Goal: Information Seeking & Learning: Learn about a topic

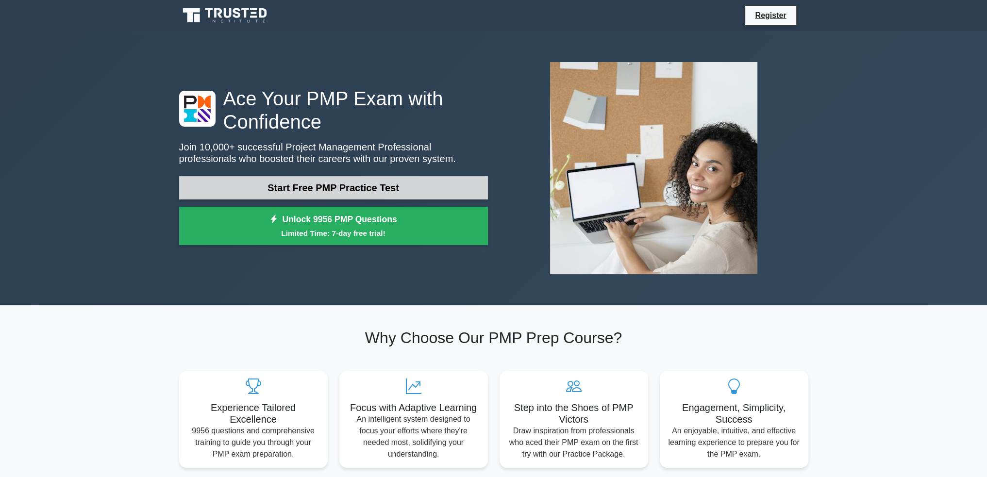
click at [378, 192] on link "Start Free PMP Practice Test" at bounding box center [333, 187] width 309 height 23
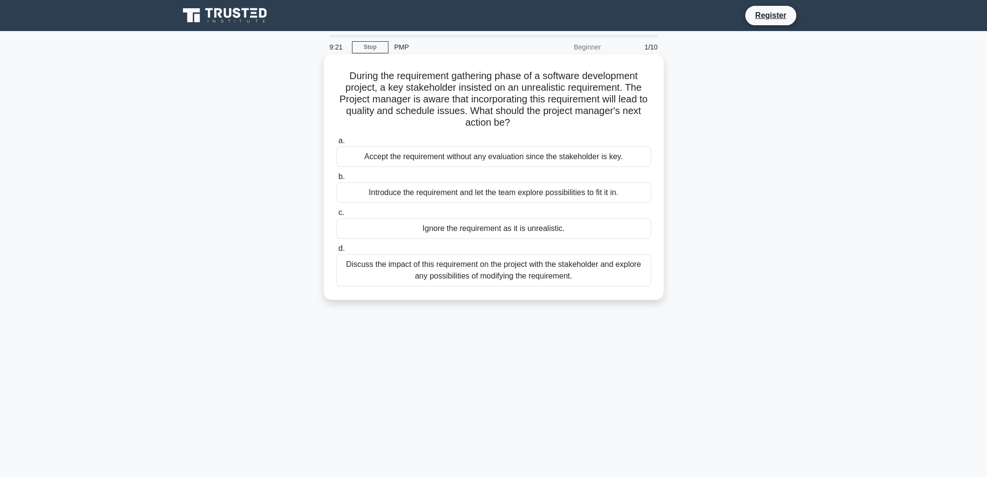
click at [503, 271] on div "Discuss the impact of this requirement on the project with the stakeholder and …" at bounding box center [493, 270] width 315 height 32
click at [336, 252] on input "d. Discuss the impact of this requirement on the project with the stakeholder a…" at bounding box center [336, 249] width 0 height 6
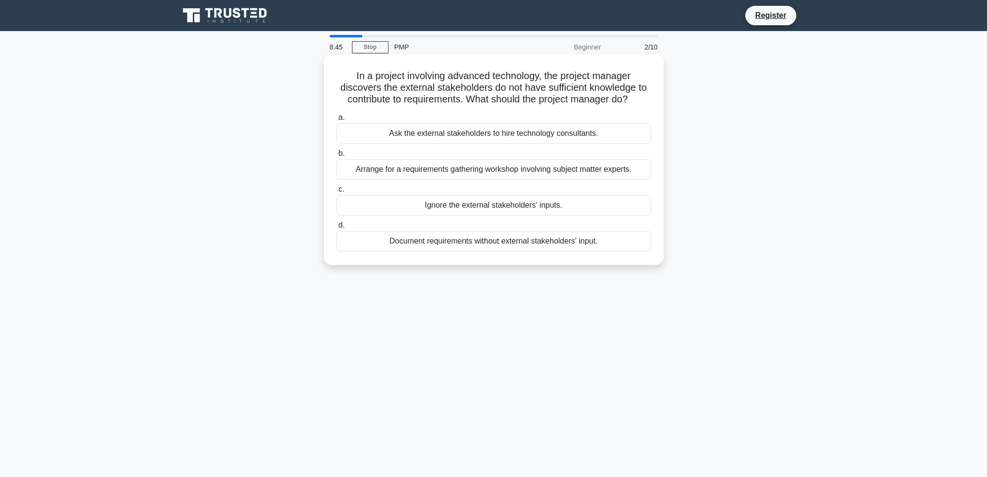
click at [505, 172] on div "Arrange for a requirements gathering workshop involving subject matter experts." at bounding box center [493, 169] width 315 height 20
click at [336, 157] on input "b. Arrange for a requirements gathering workshop involving subject matter exper…" at bounding box center [336, 154] width 0 height 6
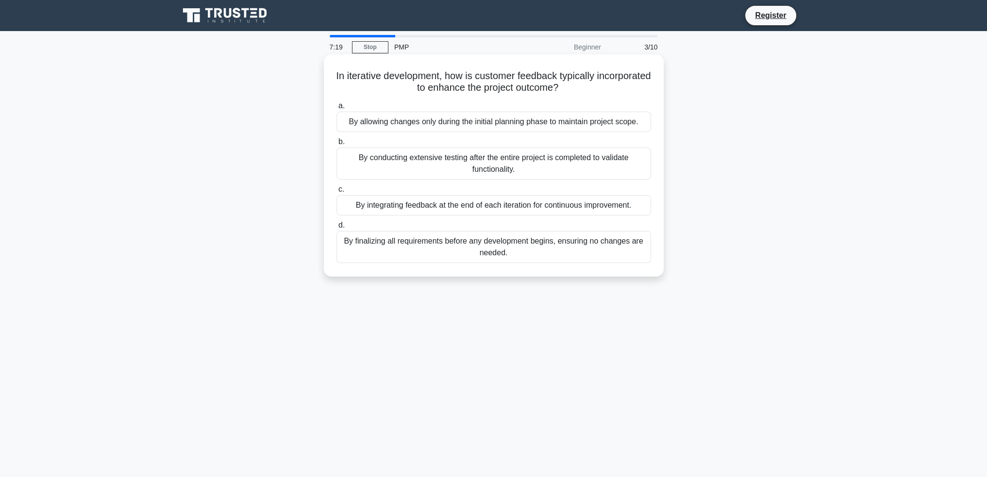
click at [475, 211] on div "By integrating feedback at the end of each iteration for continuous improvement." at bounding box center [493, 205] width 315 height 20
click at [336, 193] on input "c. By integrating feedback at the end of each iteration for continuous improvem…" at bounding box center [336, 189] width 0 height 6
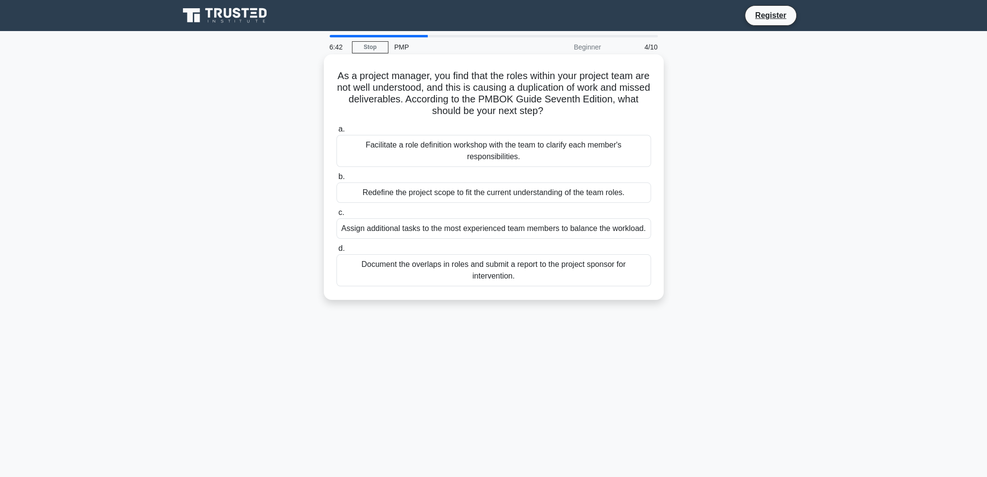
click at [555, 168] on div "a. Facilitate a role definition workshop with the team to clarify each member's…" at bounding box center [494, 204] width 326 height 167
click at [555, 164] on div "Facilitate a role definition workshop with the team to clarify each member's re…" at bounding box center [493, 151] width 315 height 32
click at [336, 133] on input "a. Facilitate a role definition workshop with the team to clarify each member's…" at bounding box center [336, 129] width 0 height 6
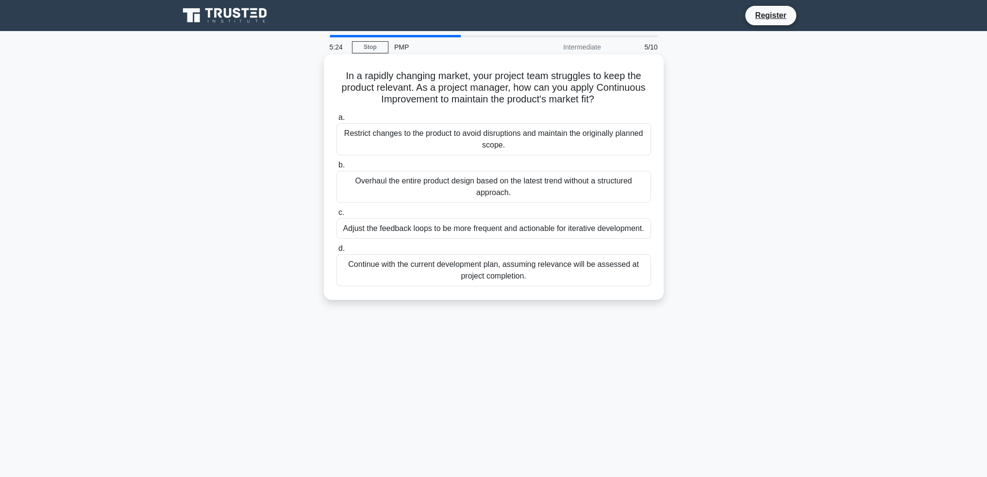
click at [530, 233] on div "Adjust the feedback loops to be more frequent and actionable for iterative deve…" at bounding box center [493, 229] width 315 height 20
click at [336, 216] on input "c. Adjust the feedback loops to be more frequent and actionable for iterative d…" at bounding box center [336, 213] width 0 height 6
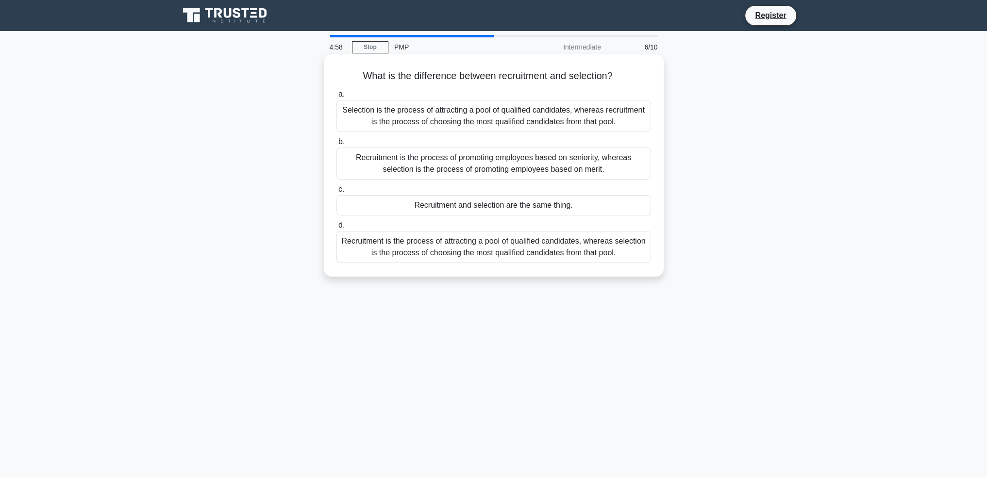
click at [561, 246] on div "Recruitment is the process of attracting a pool of qualified candidates, wherea…" at bounding box center [493, 247] width 315 height 32
click at [336, 229] on input "d. Recruitment is the process of attracting a pool of qualified candidates, whe…" at bounding box center [336, 225] width 0 height 6
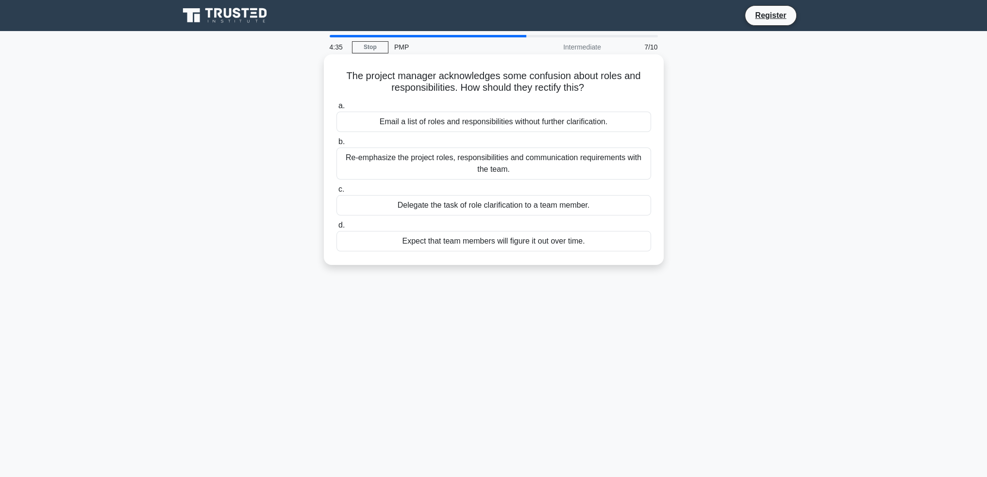
click at [554, 173] on div "Re-emphasize the project roles, responsibilities and communication requirements…" at bounding box center [493, 164] width 315 height 32
click at [336, 145] on input "b. Re-emphasize the project roles, responsibilities and communication requireme…" at bounding box center [336, 142] width 0 height 6
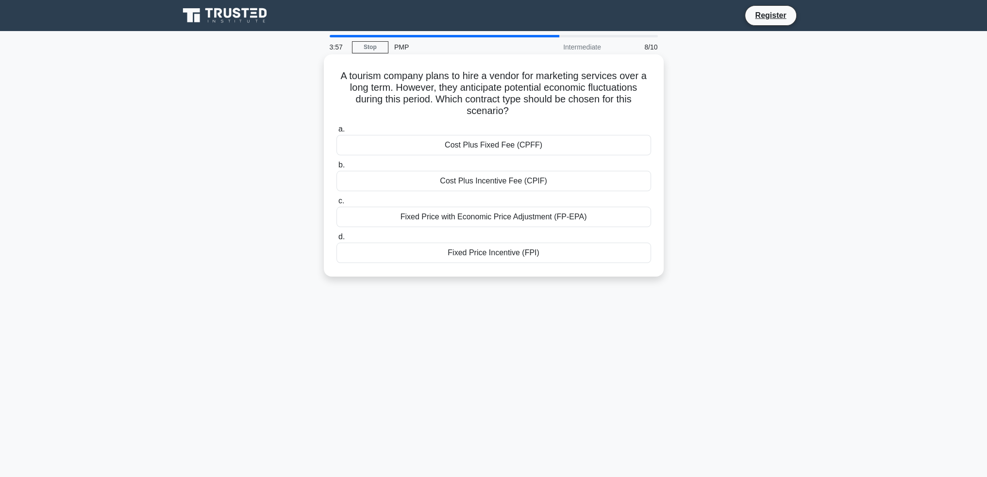
click at [514, 181] on div "Cost Plus Incentive Fee (CPIF)" at bounding box center [493, 181] width 315 height 20
click at [336, 168] on input "b. Cost Plus Incentive Fee (CPIF)" at bounding box center [336, 165] width 0 height 6
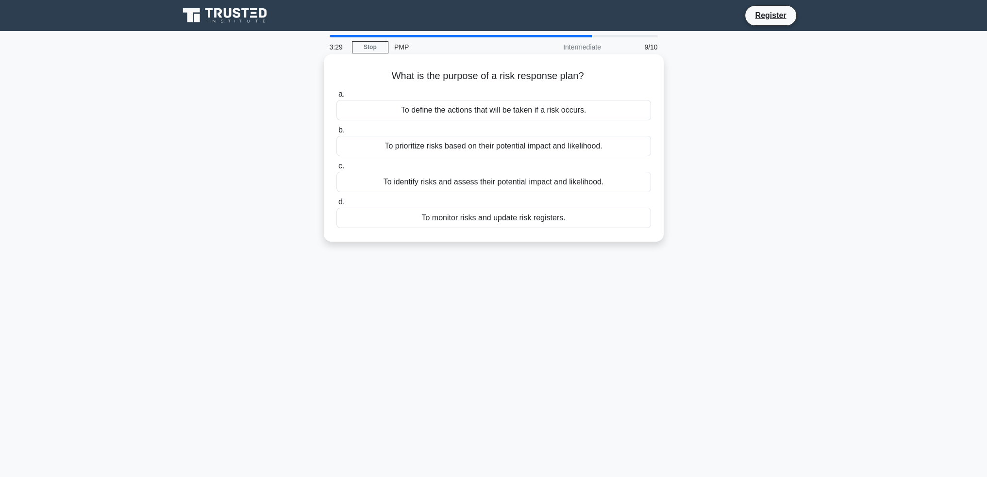
click at [524, 109] on div "To define the actions that will be taken if a risk occurs." at bounding box center [493, 110] width 315 height 20
click at [336, 98] on input "a. To define the actions that will be taken if a risk occurs." at bounding box center [336, 94] width 0 height 6
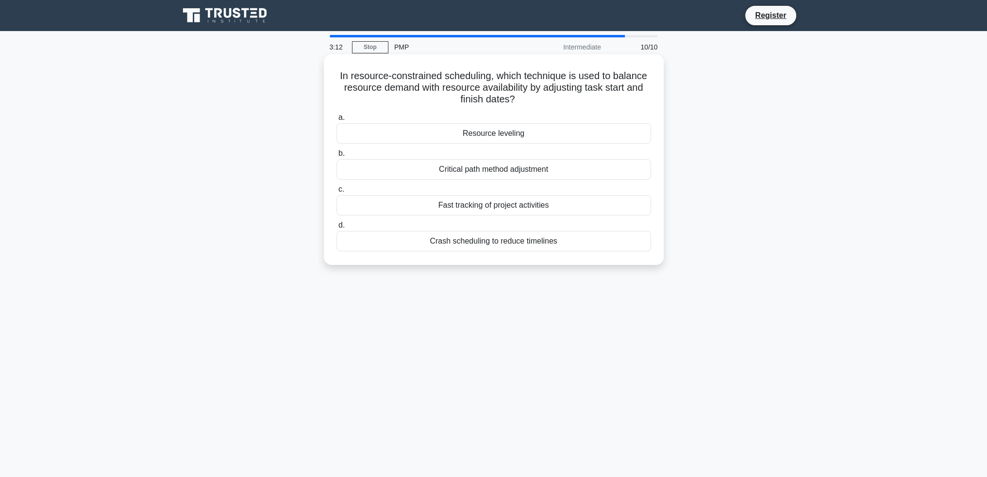
click at [510, 129] on div "Resource leveling" at bounding box center [493, 133] width 315 height 20
click at [336, 121] on input "a. Resource leveling" at bounding box center [336, 118] width 0 height 6
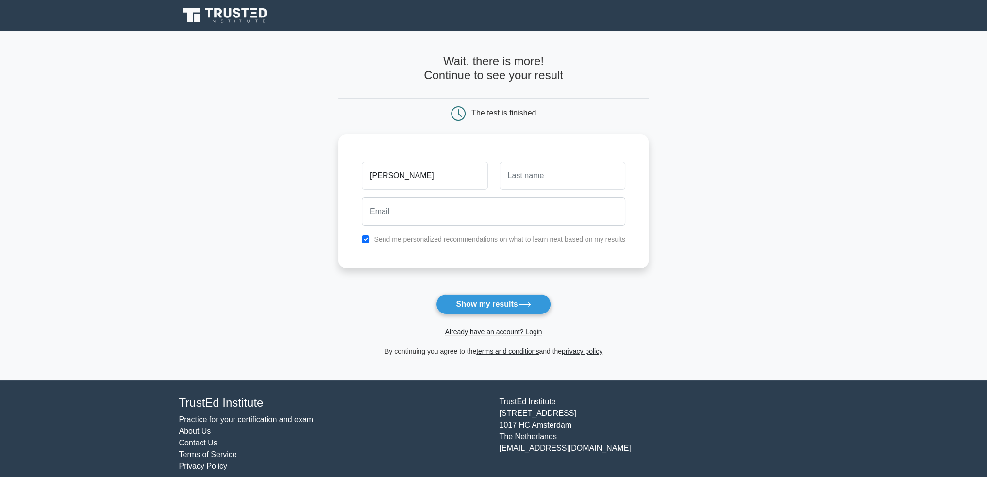
type input "[PERSON_NAME]"
type input "Bergamin"
click at [413, 211] on input "email" at bounding box center [494, 212] width 264 height 28
type input "mbergamin@myyahoo.com"
click at [483, 308] on button "Show my results" at bounding box center [493, 304] width 115 height 20
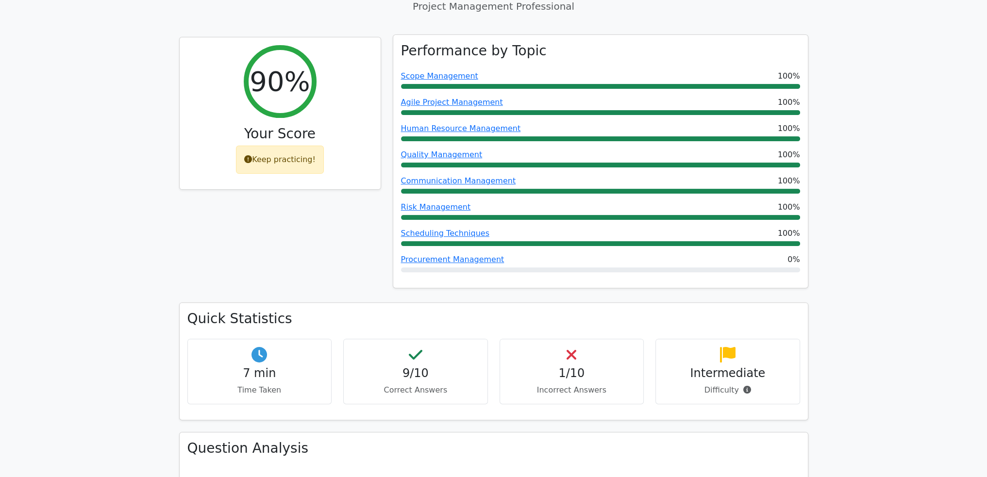
scroll to position [243, 0]
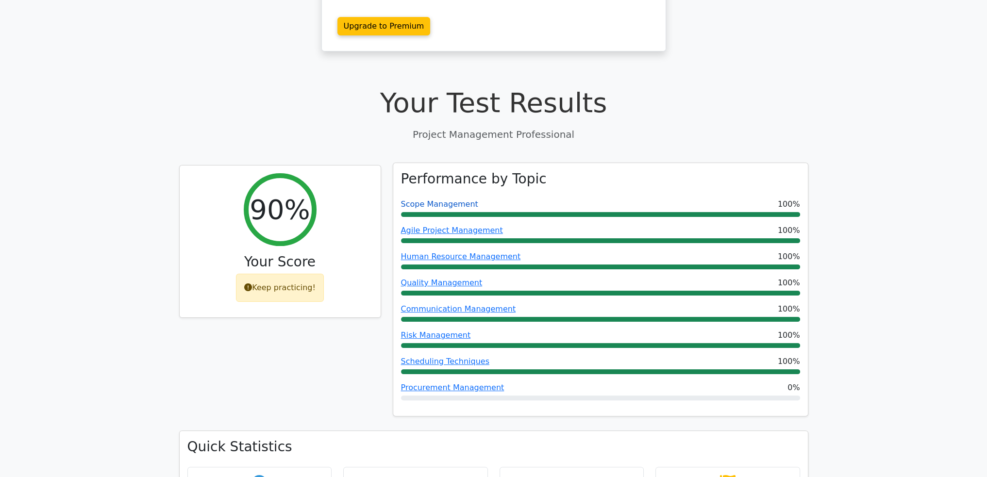
click at [444, 200] on link "Scope Management" at bounding box center [439, 204] width 77 height 9
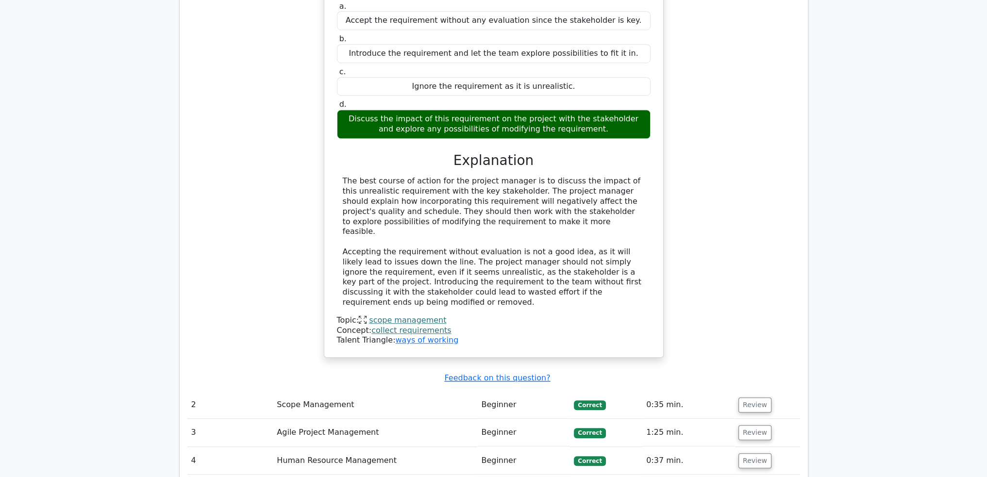
scroll to position [1262, 0]
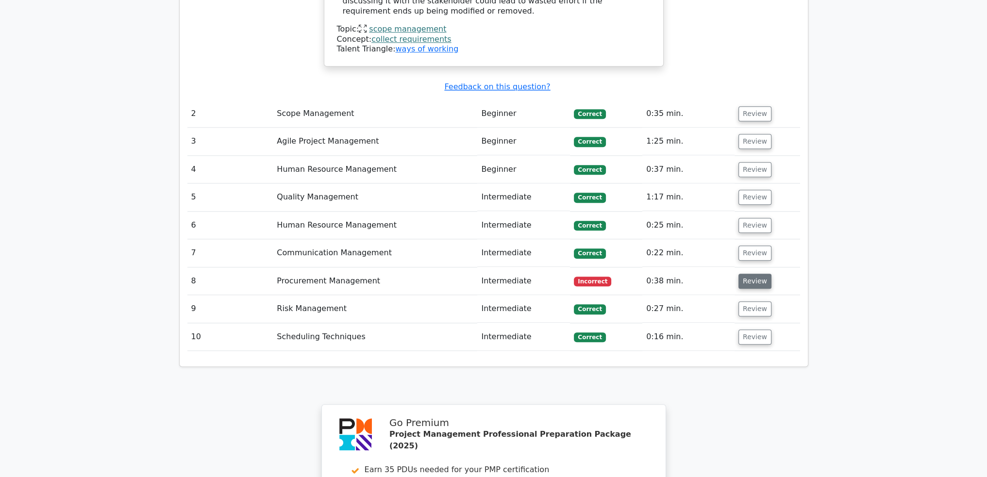
click at [744, 274] on button "Review" at bounding box center [755, 281] width 33 height 15
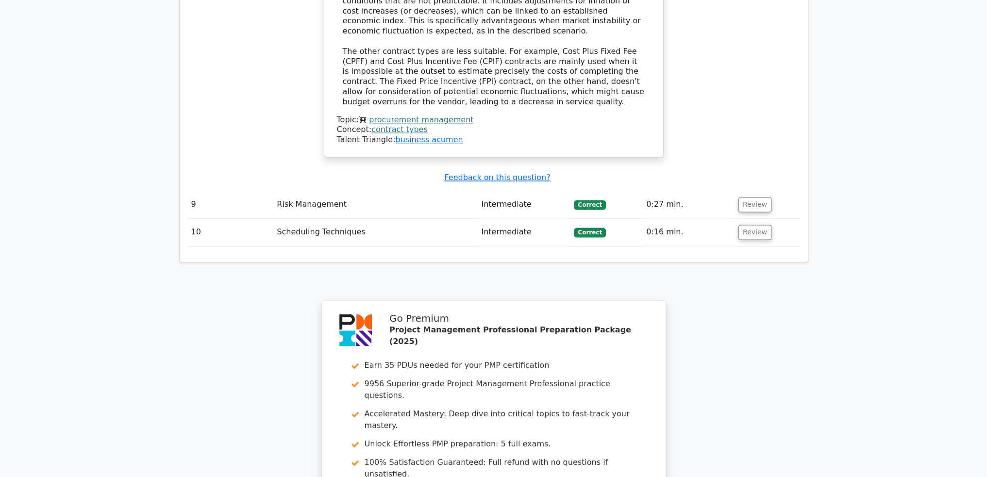
scroll to position [1845, 0]
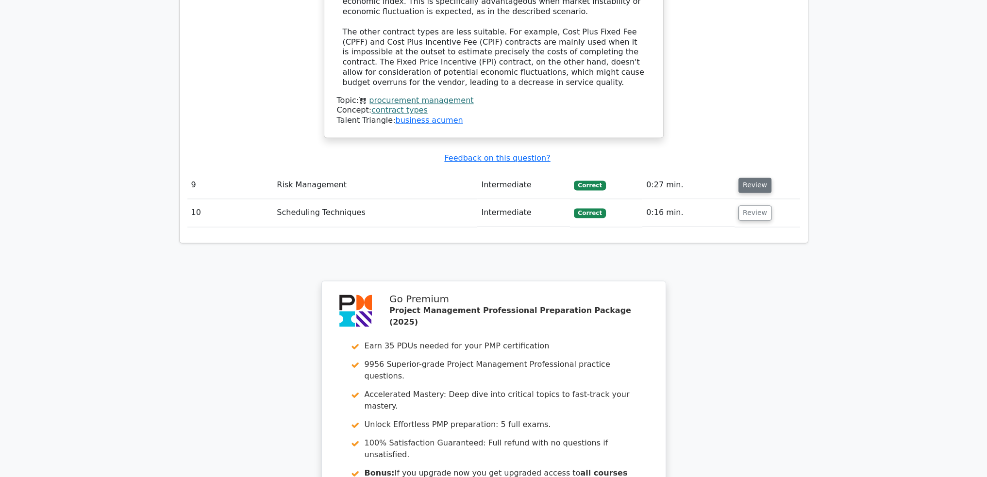
click at [758, 178] on button "Review" at bounding box center [755, 185] width 33 height 15
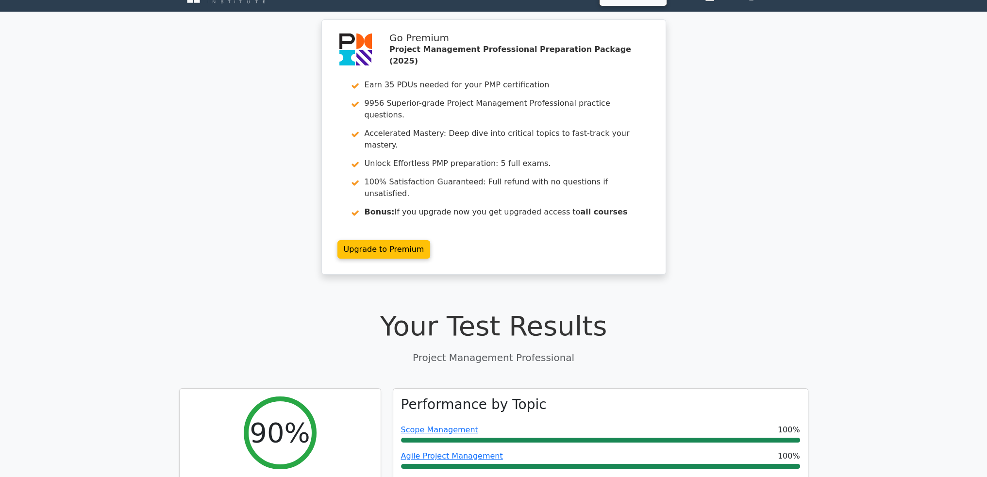
scroll to position [0, 0]
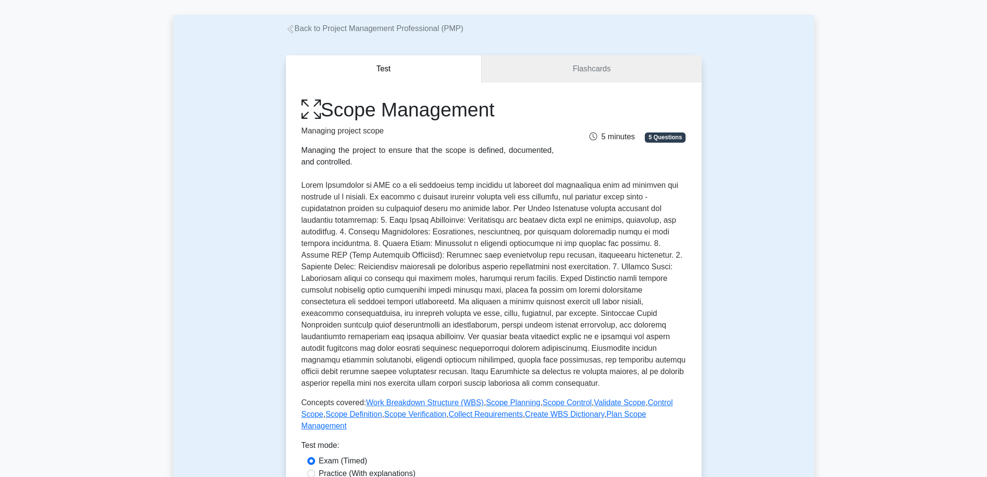
scroll to position [194, 0]
